Goal: Task Accomplishment & Management: Manage account settings

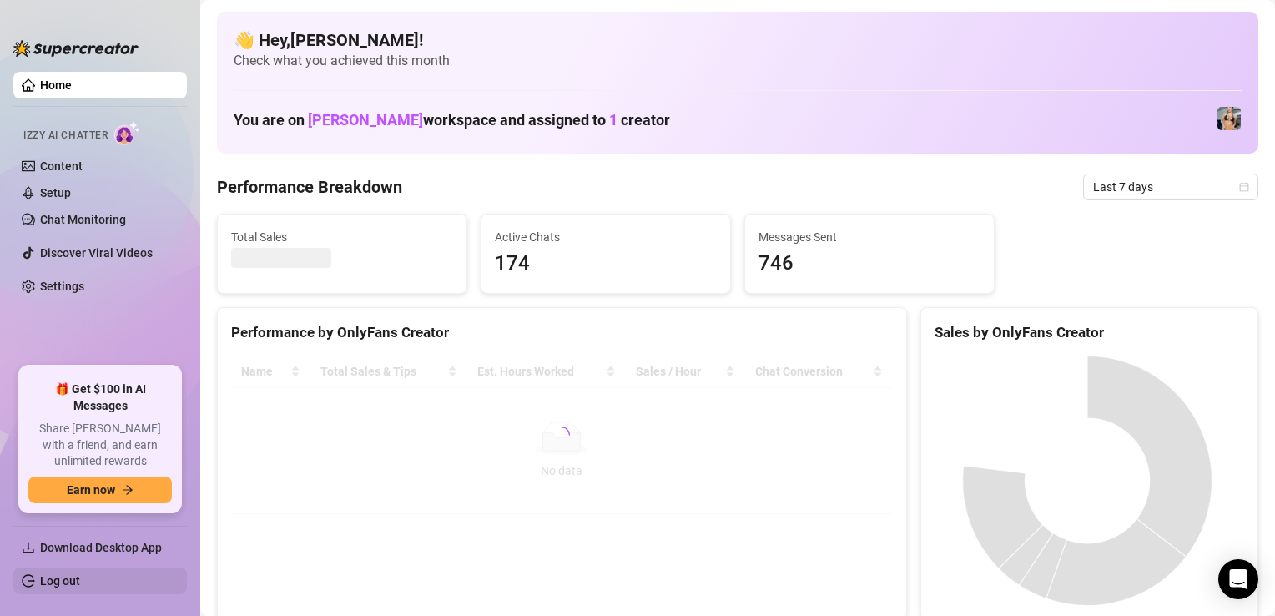
click at [80, 578] on link "Log out" at bounding box center [60, 580] width 40 height 13
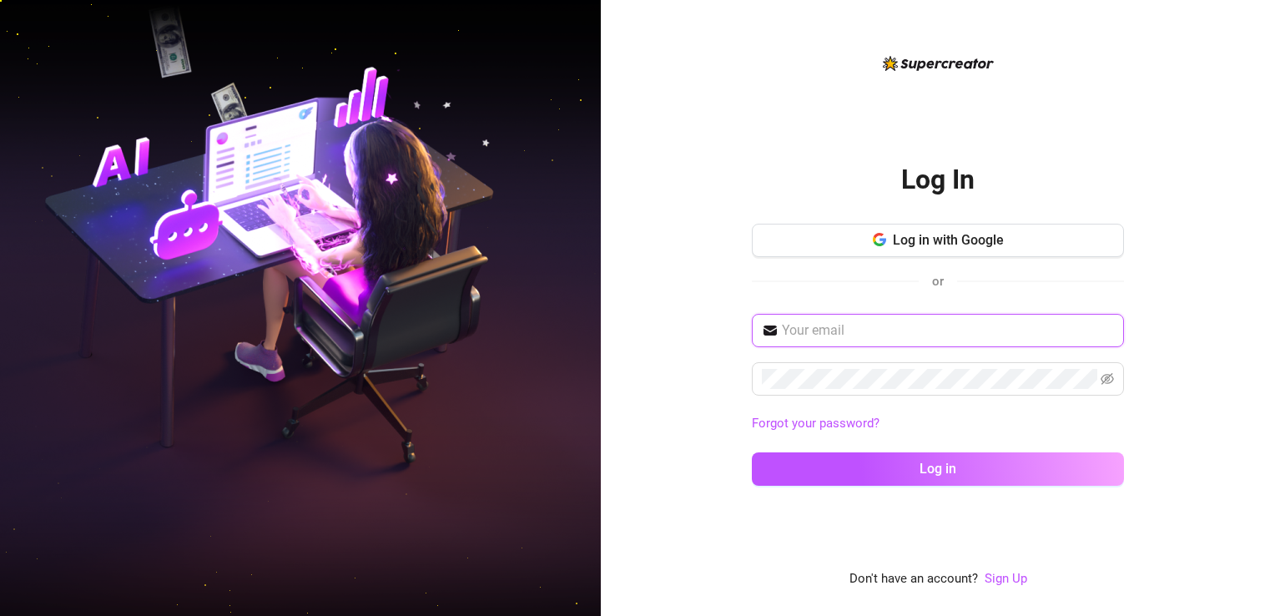
click at [888, 338] on input "text" at bounding box center [948, 330] width 332 height 20
type input "[EMAIL_ADDRESS][DOMAIN_NAME]"
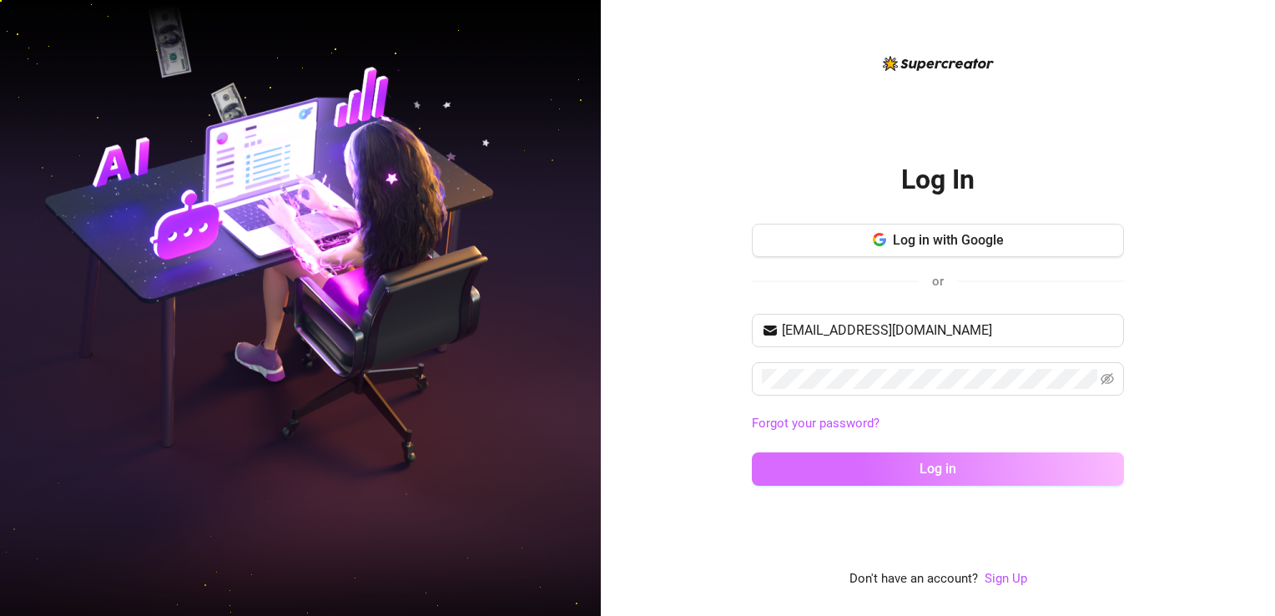
click at [924, 481] on button "Log in" at bounding box center [938, 468] width 372 height 33
